Goal: Transaction & Acquisition: Download file/media

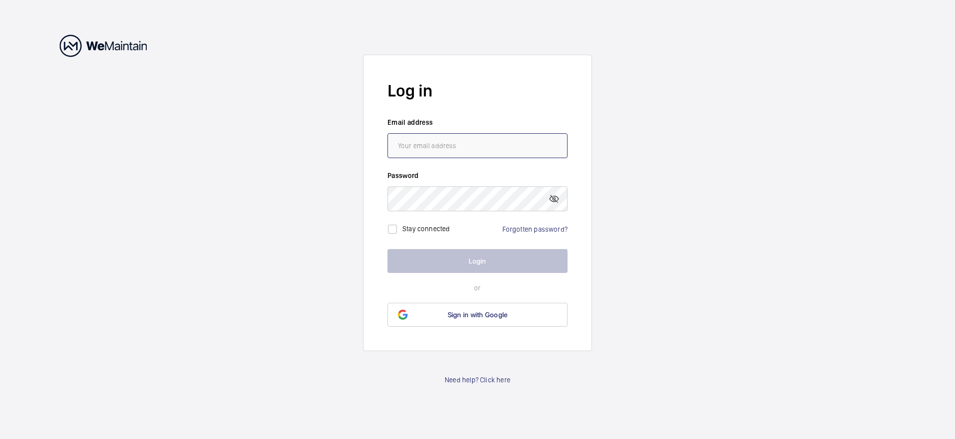
click at [449, 155] on input "email" at bounding box center [477, 145] width 180 height 25
click at [493, 139] on input "[EMAIL_ADDRESS][DOMAIN_NAME]" at bounding box center [477, 145] width 180 height 25
click at [488, 150] on input "[EMAIL_ADDRESS][DOMAIN_NAME]" at bounding box center [477, 145] width 180 height 25
type input "[EMAIL_ADDRESS][PERSON_NAME][DOMAIN_NAME]"
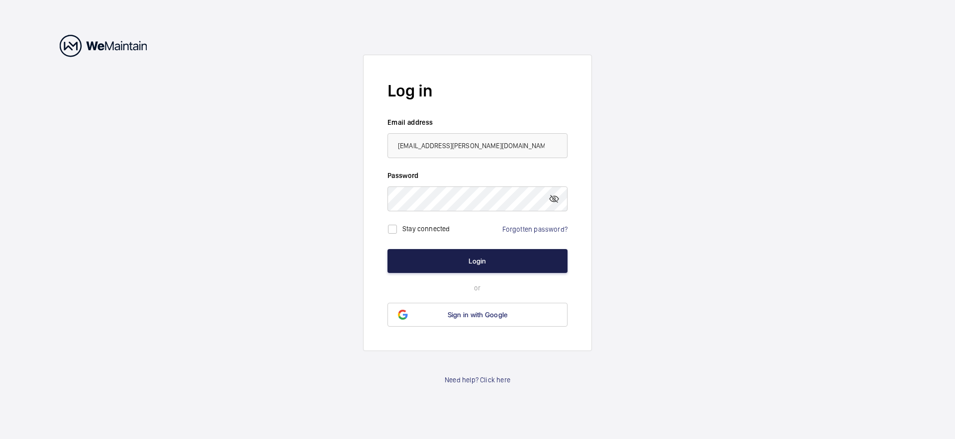
click at [473, 259] on button "Login" at bounding box center [477, 261] width 180 height 24
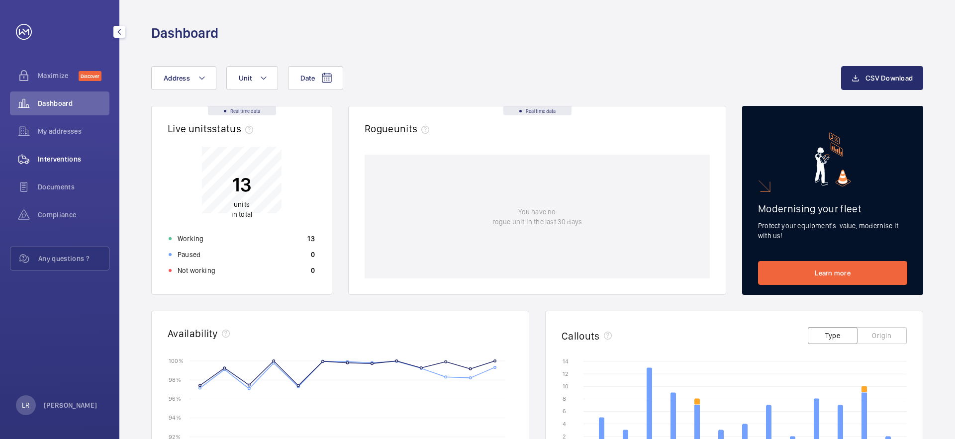
click at [84, 155] on span "Interventions" at bounding box center [74, 159] width 72 height 10
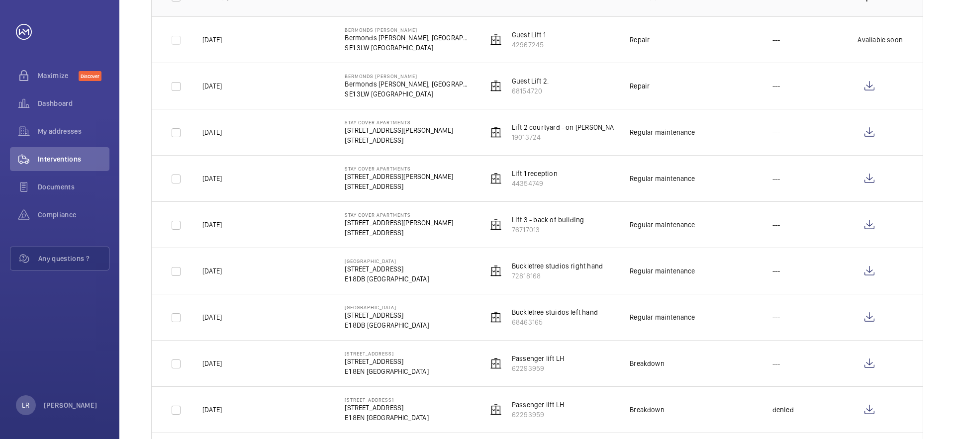
scroll to position [178, 0]
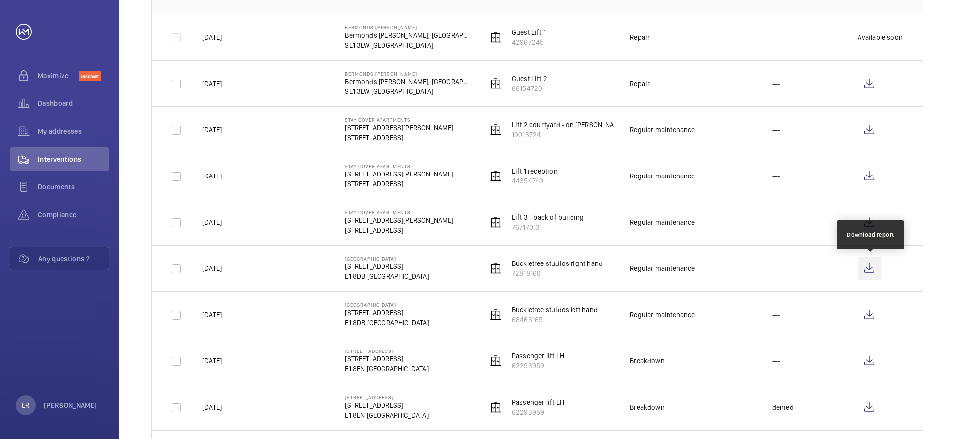
click at [873, 270] on wm-front-icon-button at bounding box center [869, 269] width 24 height 24
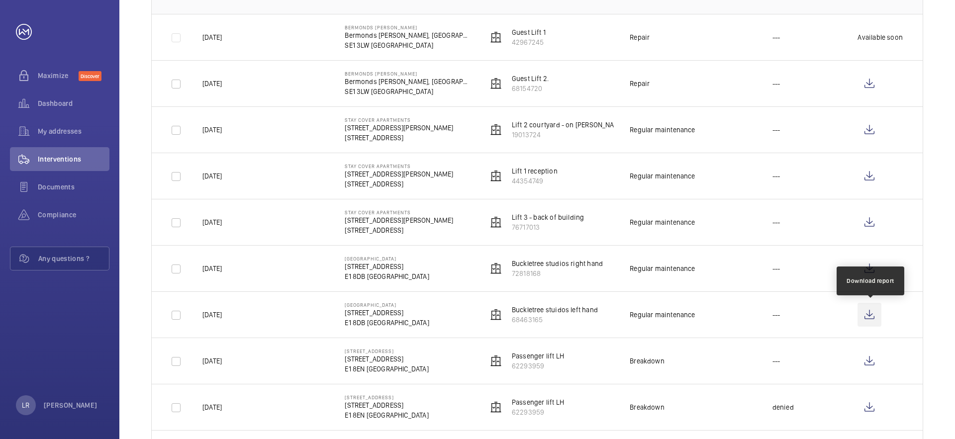
click at [870, 313] on wm-front-icon-button at bounding box center [869, 315] width 24 height 24
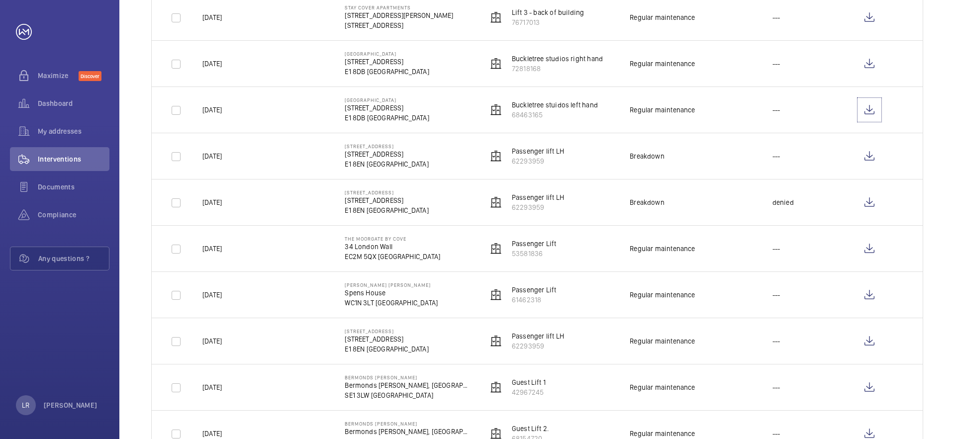
scroll to position [384, 0]
